Goal: Communication & Community: Answer question/provide support

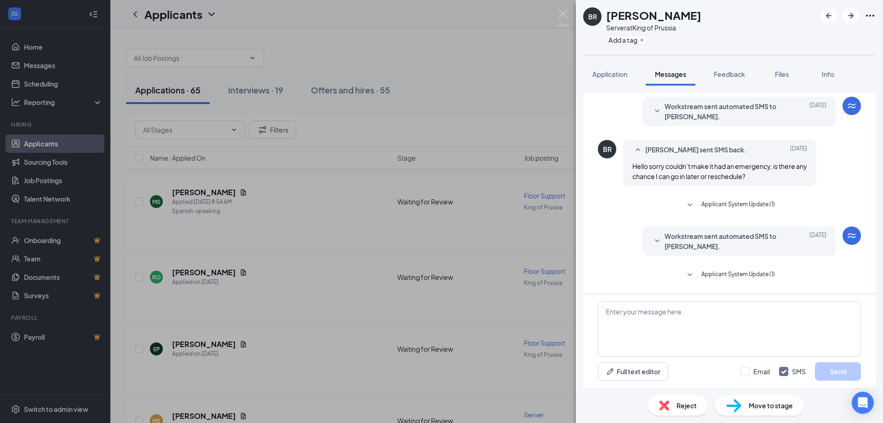
scroll to position [284, 0]
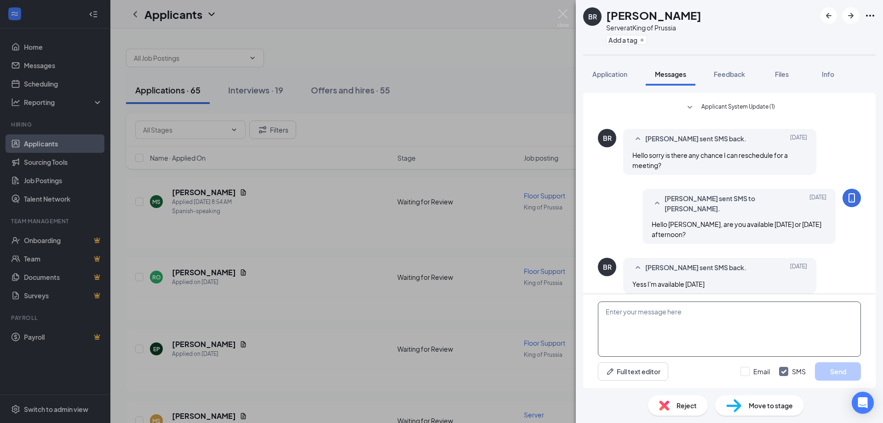
click at [677, 323] on textarea at bounding box center [729, 328] width 263 height 55
type textarea "How about 3 PM [DATE]?"
click at [828, 360] on div "How about 3 PM [DATE]? Full text editor Email SMS Send" at bounding box center [729, 341] width 293 height 94
click at [830, 369] on button "Send" at bounding box center [838, 371] width 46 height 18
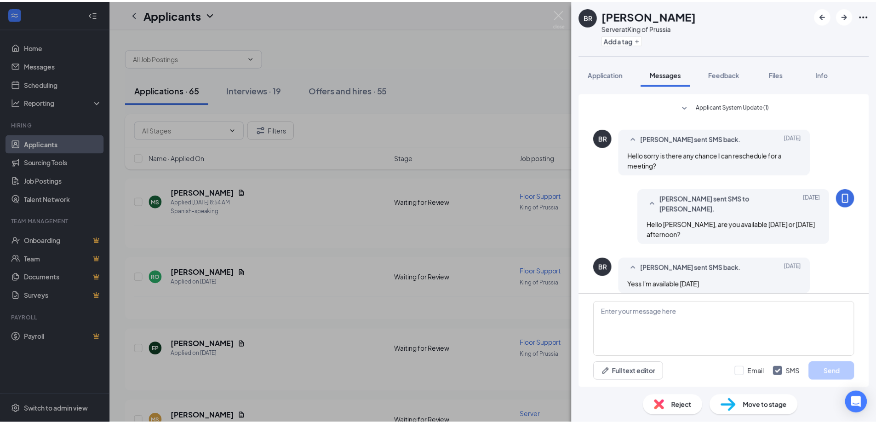
scroll to position [334, 0]
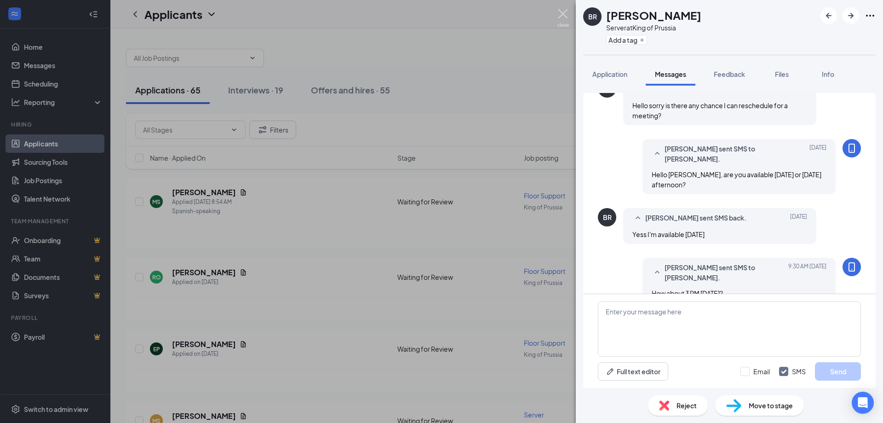
click at [558, 20] on img at bounding box center [564, 18] width 12 height 18
